Goal: Obtain resource: Obtain resource

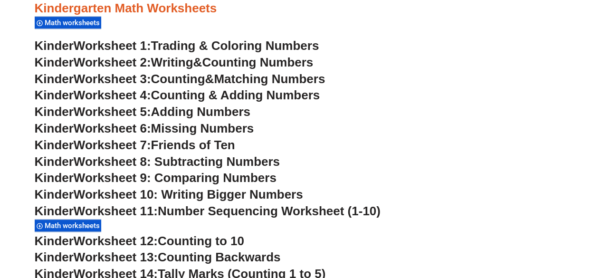
scroll to position [422, 0]
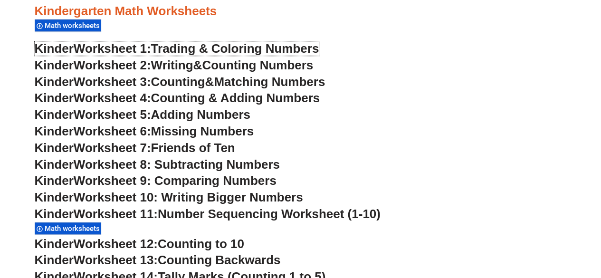
click at [223, 45] on span "Trading & Coloring Numbers" at bounding box center [235, 48] width 168 height 14
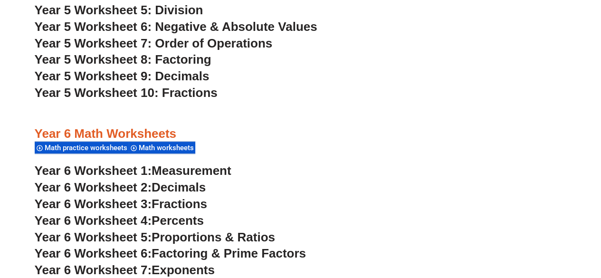
scroll to position [2202, 0]
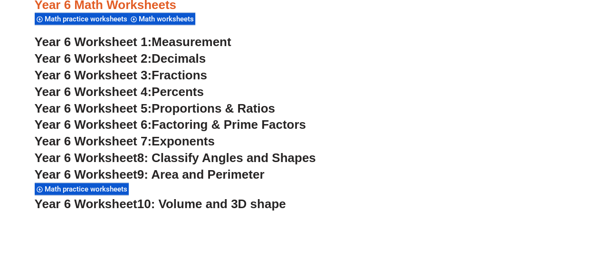
click at [227, 39] on span "Measurement" at bounding box center [192, 42] width 80 height 14
click at [161, 55] on span "Decimals" at bounding box center [179, 58] width 54 height 14
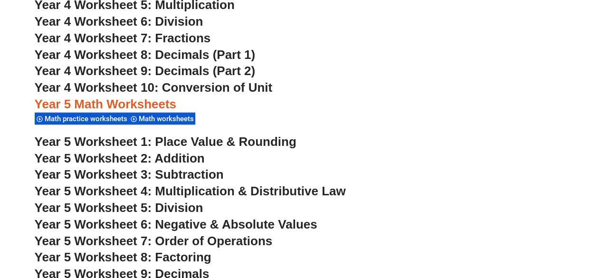
scroll to position [1893, 0]
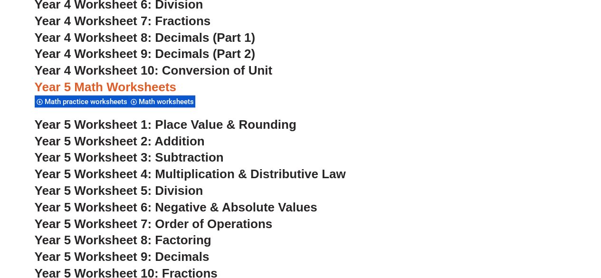
click at [187, 242] on span "Year 5 Worksheet 8: Factoring" at bounding box center [123, 240] width 177 height 14
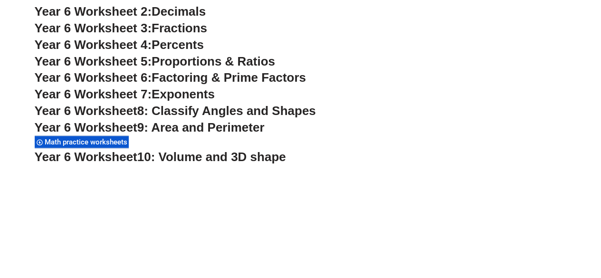
scroll to position [2299, 0]
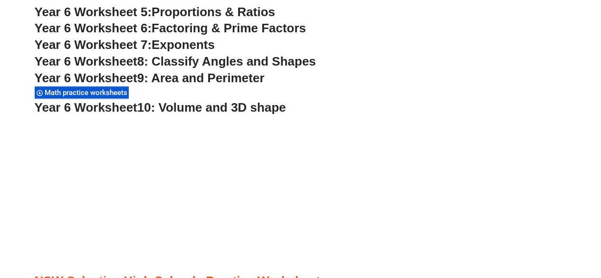
click at [216, 107] on span "10: Volume and 3D shape" at bounding box center [211, 107] width 149 height 14
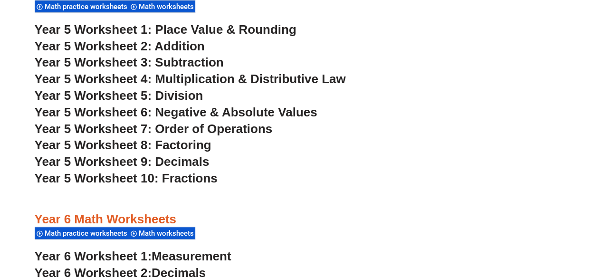
scroll to position [1987, 0]
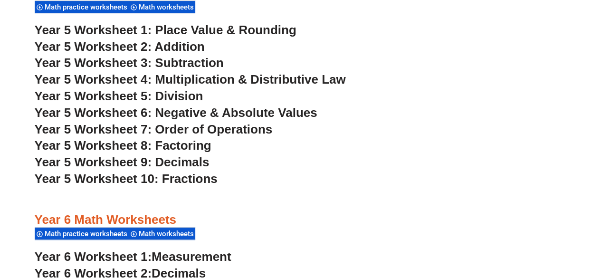
click at [172, 113] on span "Year 5 Worksheet 6: Negative & Absolute Values" at bounding box center [176, 113] width 283 height 14
click at [183, 128] on span "Year 5 Worksheet 7: Order of Operations" at bounding box center [154, 129] width 238 height 14
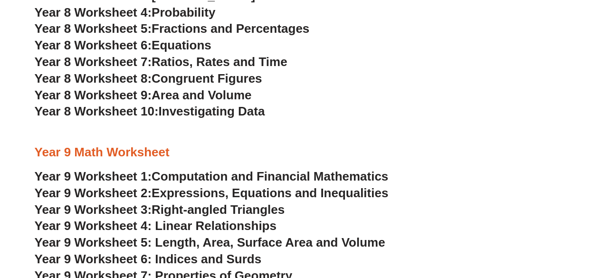
scroll to position [3145, 0]
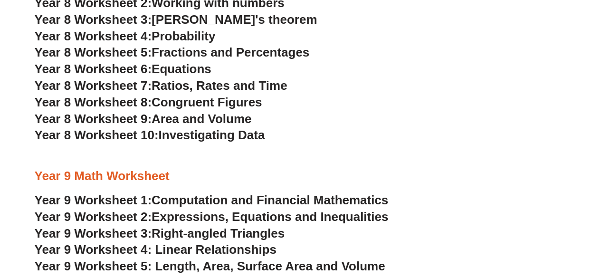
click at [152, 121] on span "Year 8 Worksheet 9:" at bounding box center [93, 119] width 117 height 14
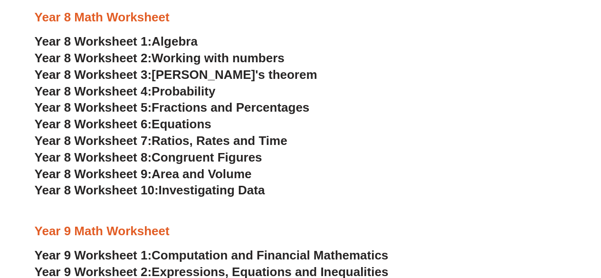
scroll to position [3084, 0]
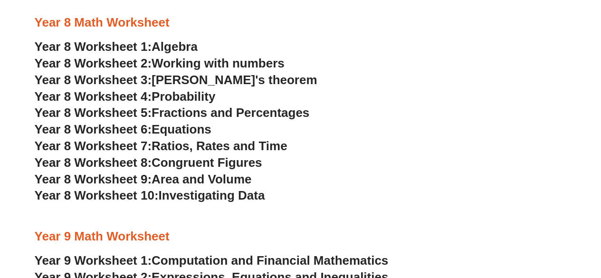
click at [237, 115] on span "Fractions and Percentages" at bounding box center [231, 113] width 158 height 14
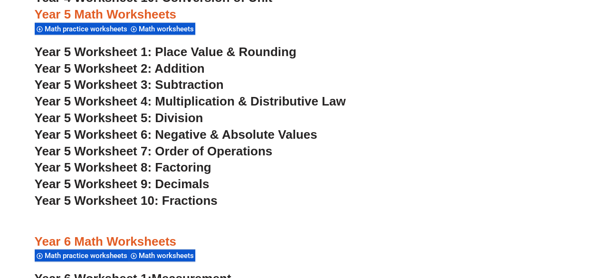
scroll to position [1966, 0]
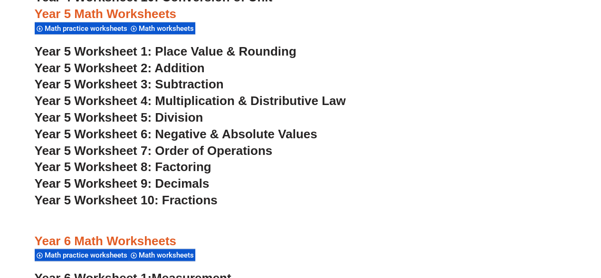
click at [192, 115] on span "Year 5 Worksheet 5: Division" at bounding box center [119, 117] width 169 height 14
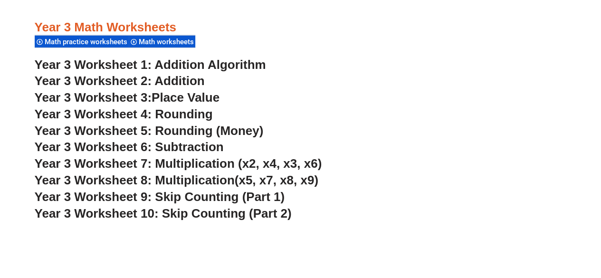
scroll to position [1361, 0]
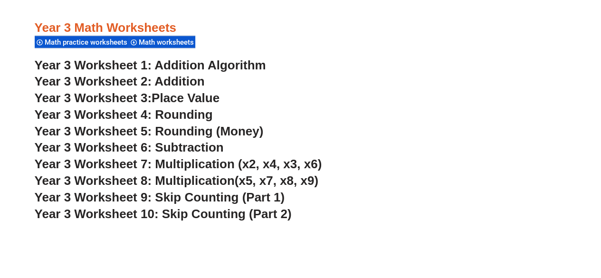
click at [211, 179] on span "Year 3 Worksheet 8: Multiplication" at bounding box center [135, 181] width 200 height 14
click at [224, 211] on span "Year 3 Worksheet 10: Skip Counting (Part 2)" at bounding box center [163, 214] width 257 height 14
